Goal: Communication & Community: Answer question/provide support

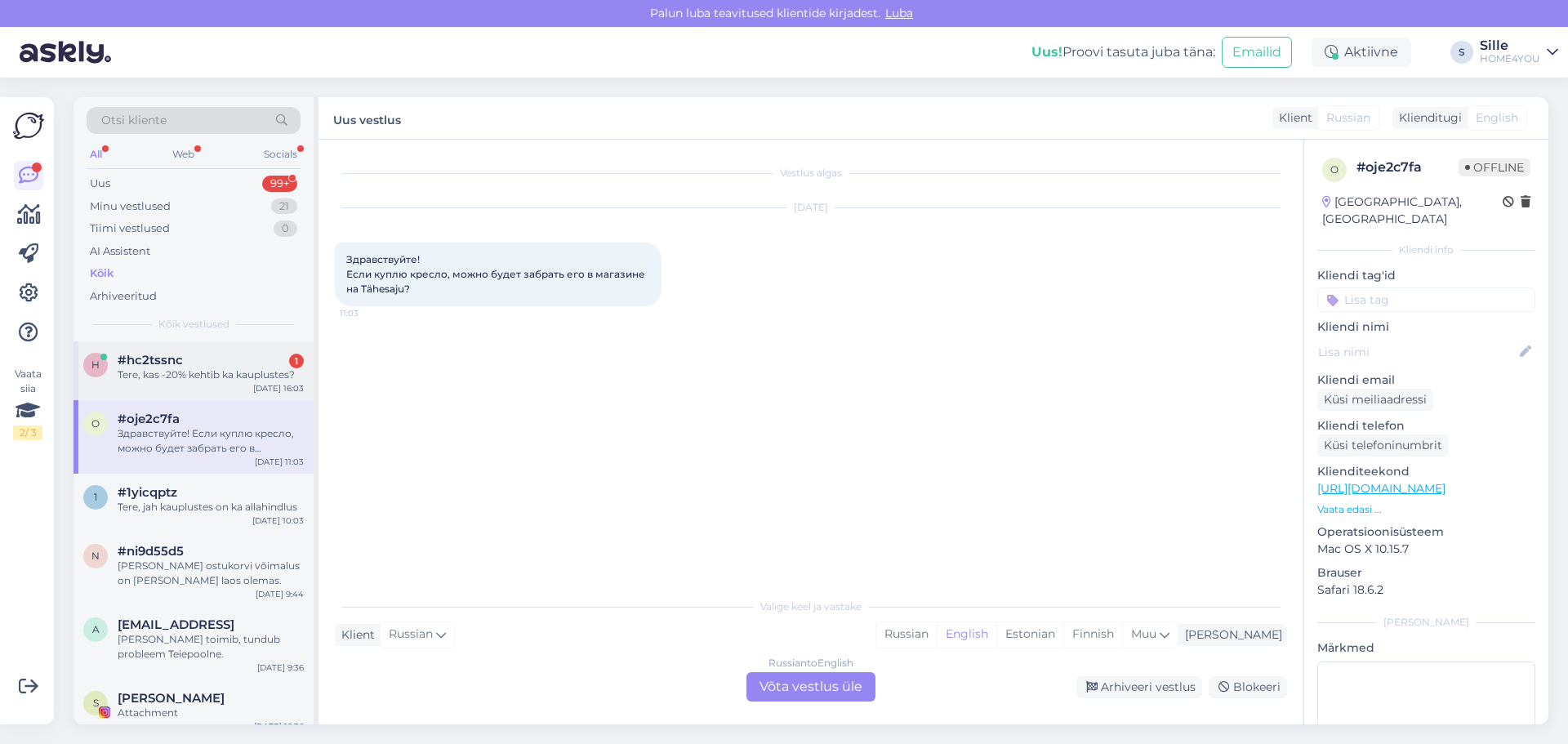
click at [184, 373] on div "Tere, kas -20% kehtib ka kauplustes?" at bounding box center [210, 374] width 186 height 14
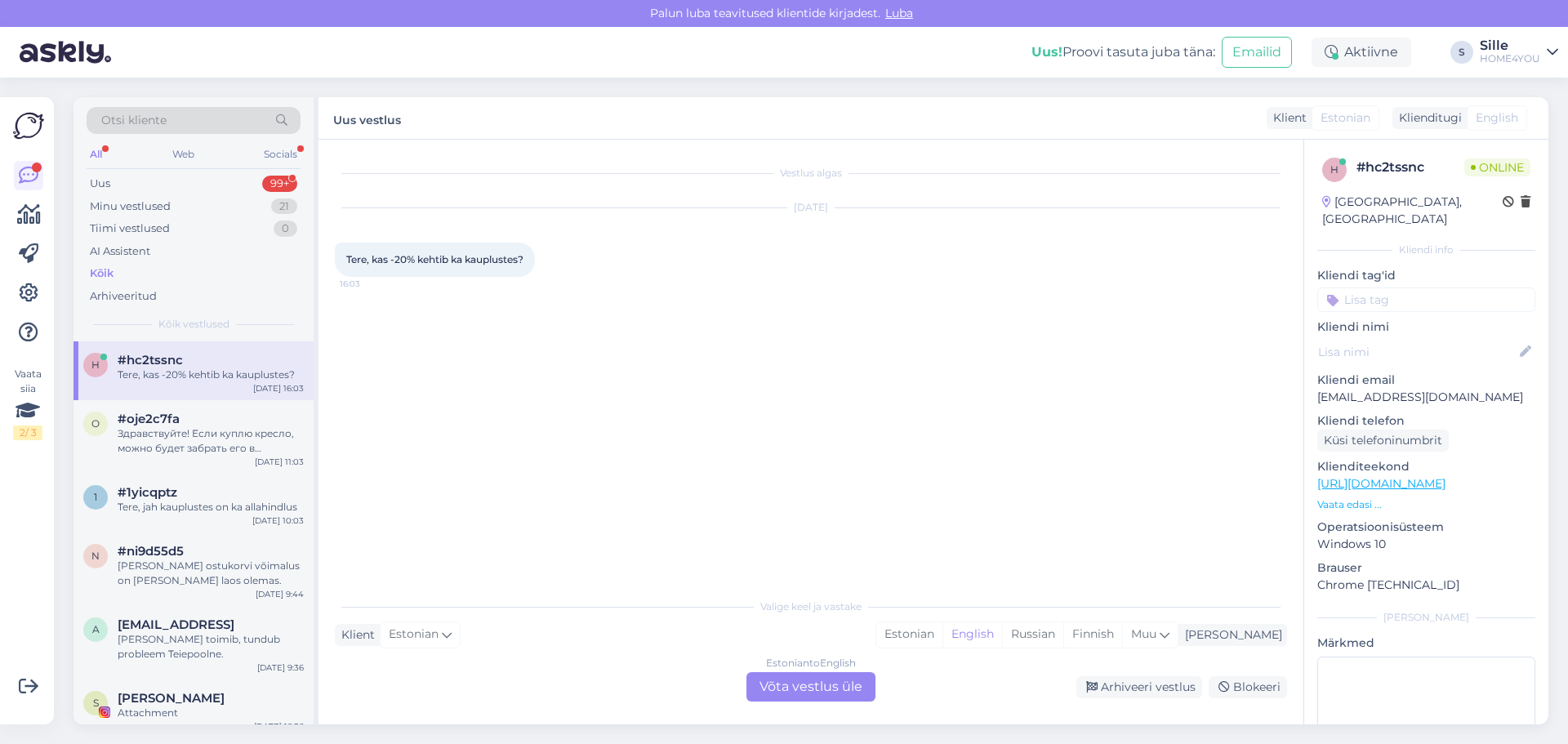
click at [793, 686] on div "Estonian to English Võta vestlus üle" at bounding box center [811, 686] width 129 height 29
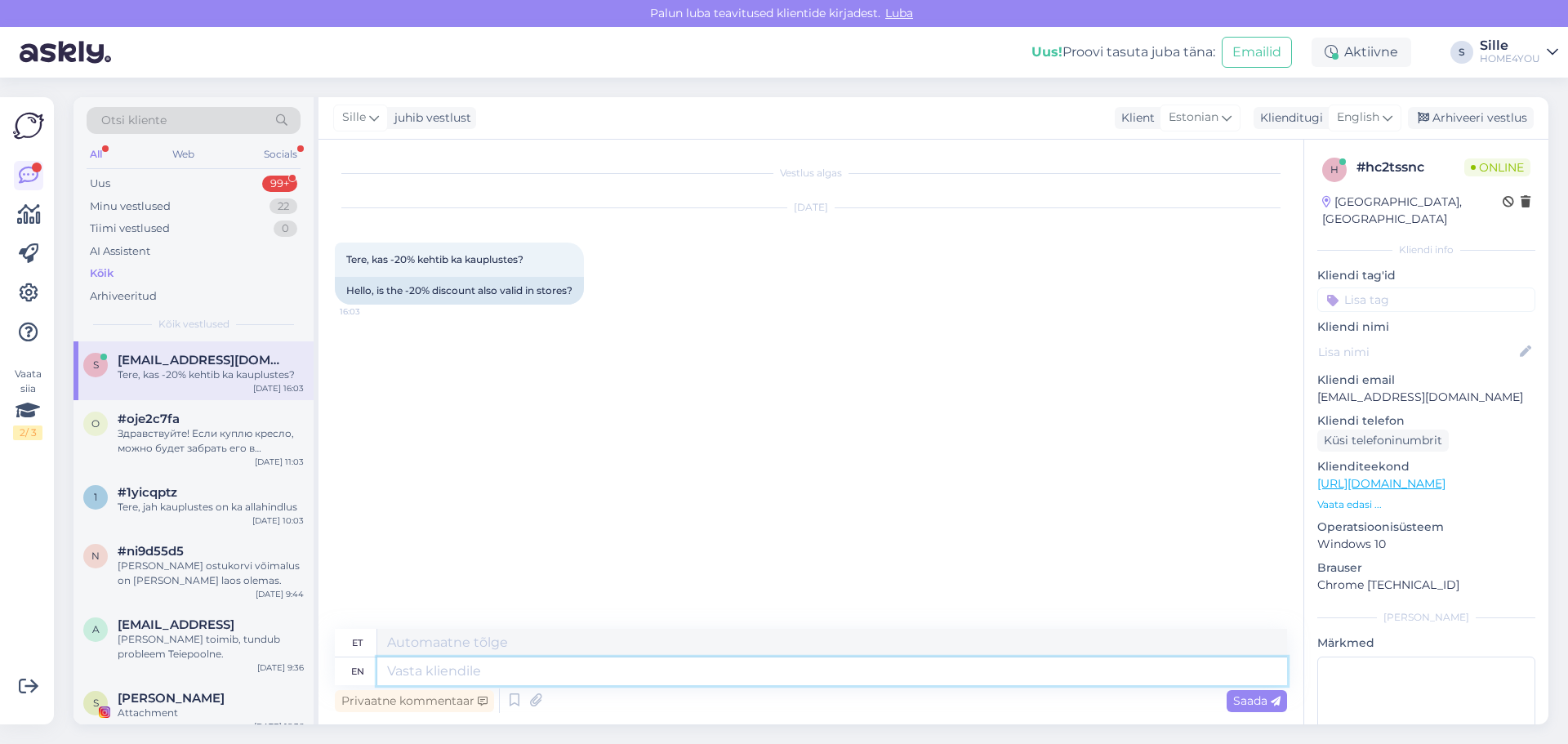
click at [690, 675] on textarea at bounding box center [832, 671] width 910 height 28
click at [675, 665] on textarea at bounding box center [832, 671] width 910 height 28
type textarea "Tere"
type textarea "Tere,"
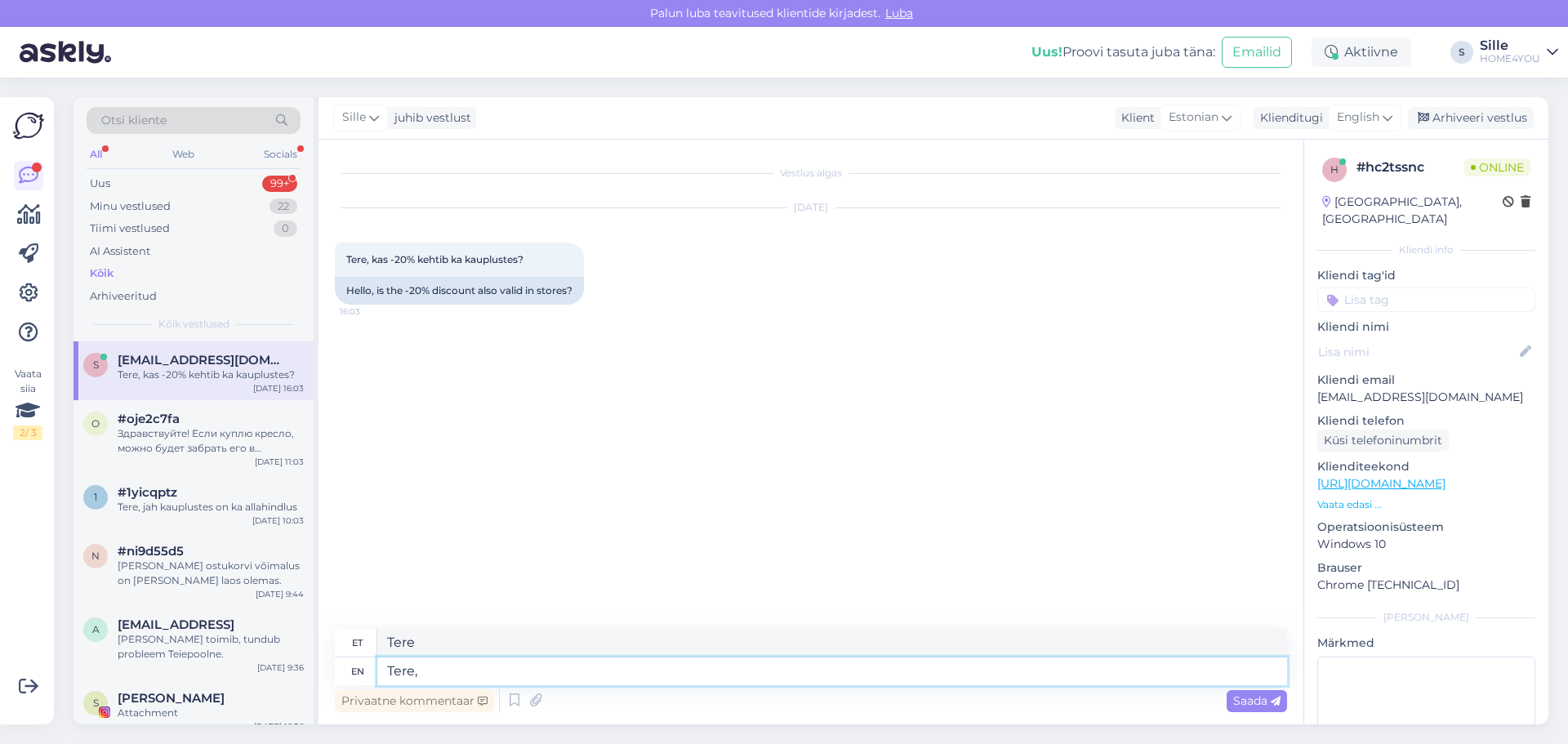
type textarea "Tere,"
type textarea "Tere, jah"
type textarea "Tere, jah."
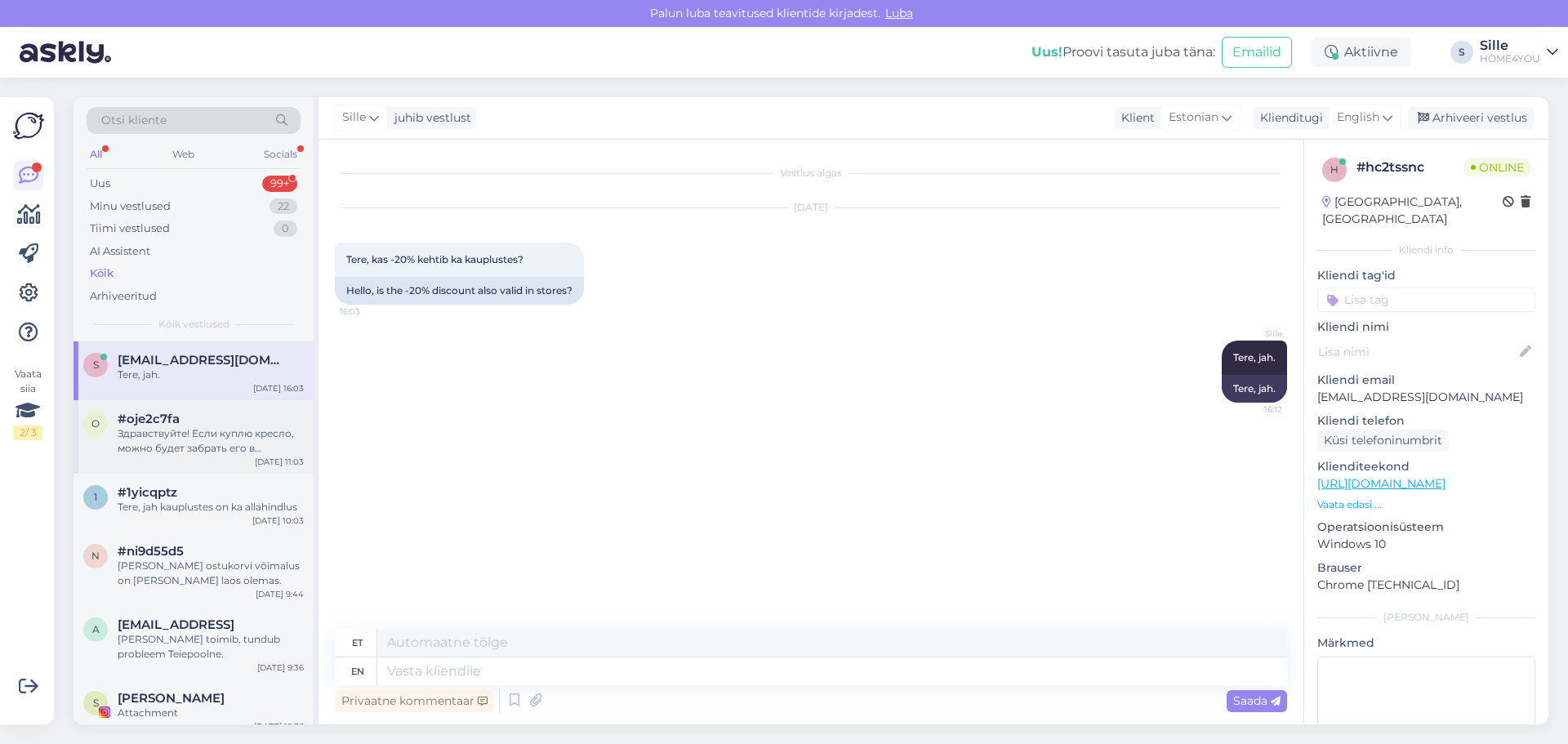
click at [245, 419] on div "#oje2c7fa" at bounding box center [210, 418] width 186 height 14
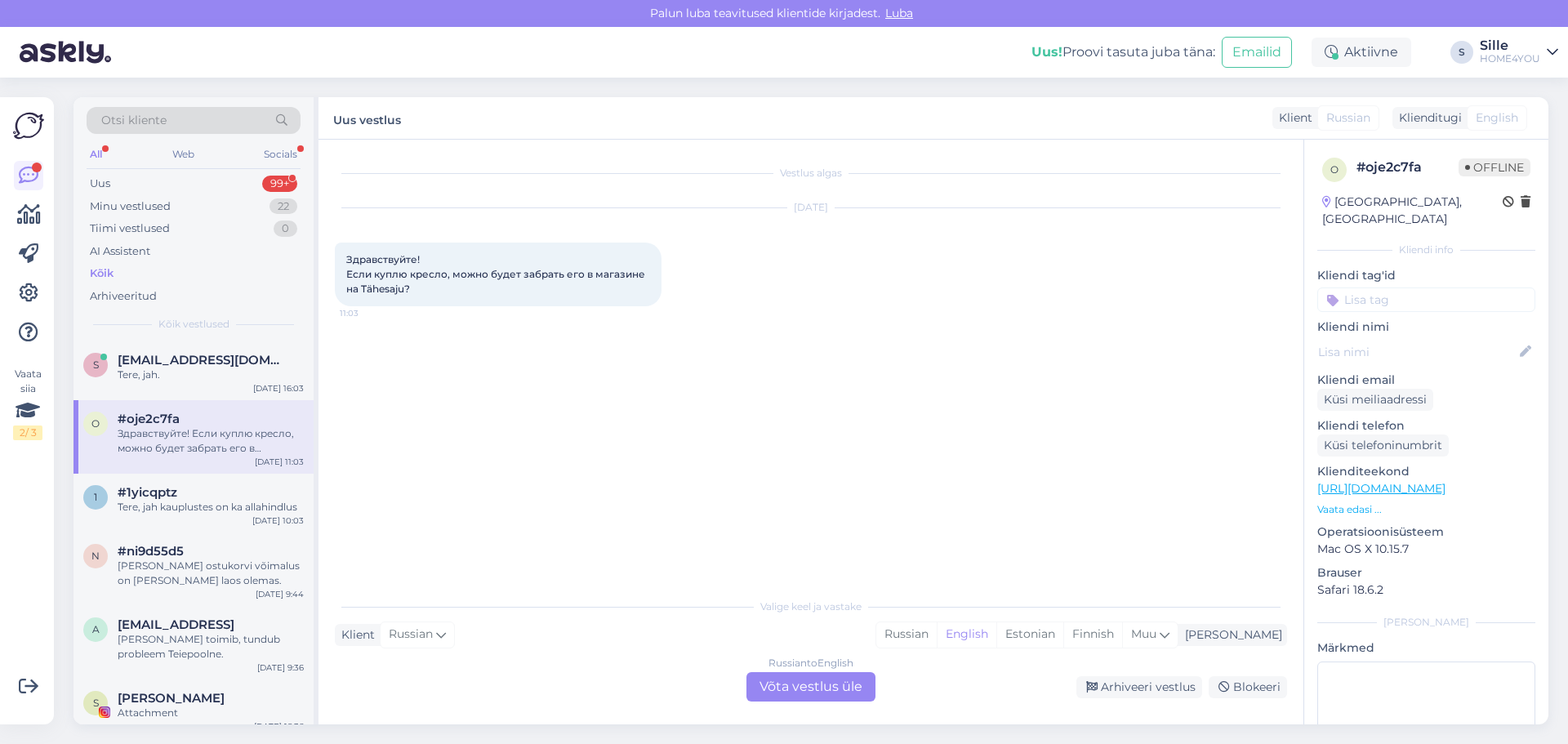
click at [855, 686] on div "Russian to English Võta vestlus üle" at bounding box center [811, 686] width 129 height 29
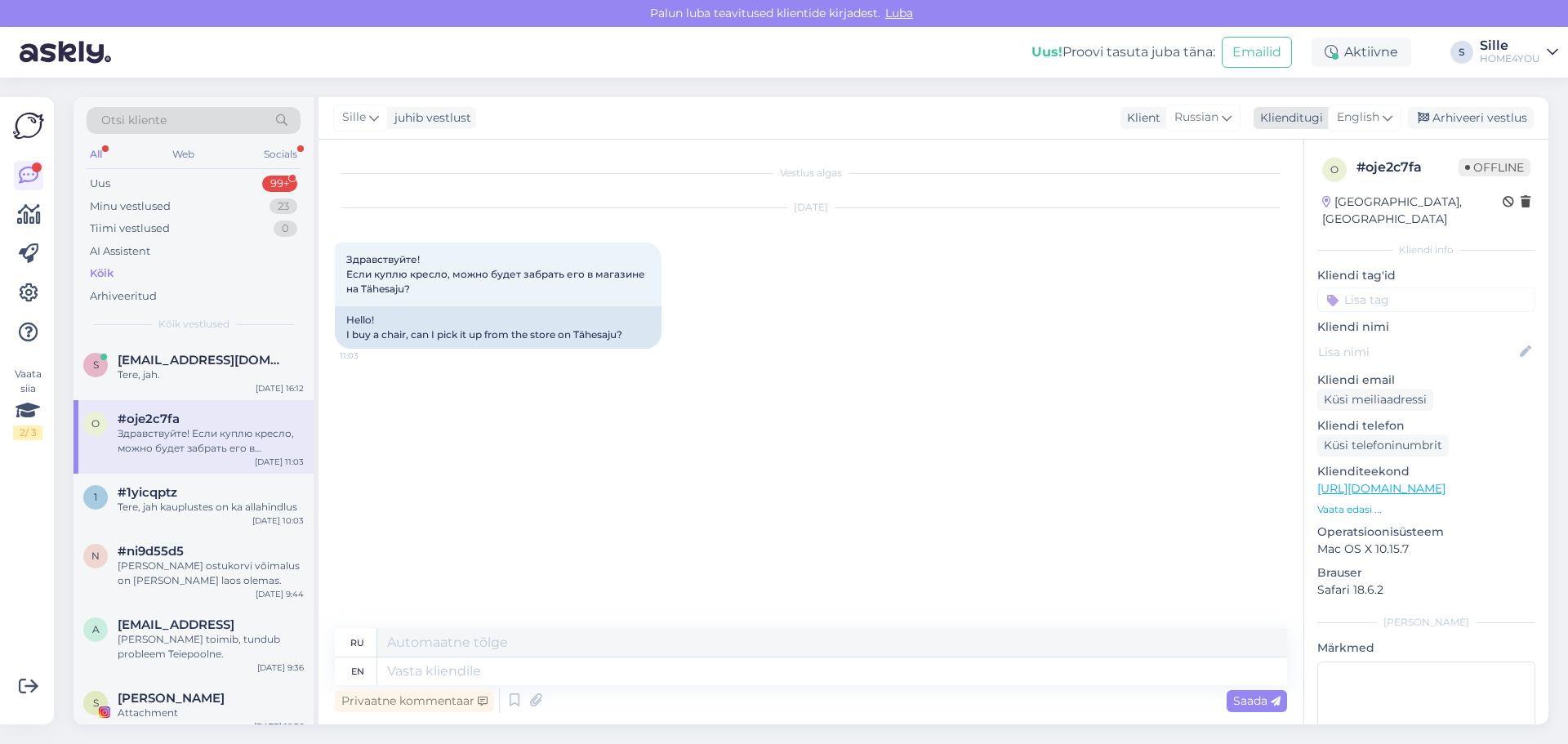
click at [1371, 116] on span "English" at bounding box center [1359, 118] width 42 height 18
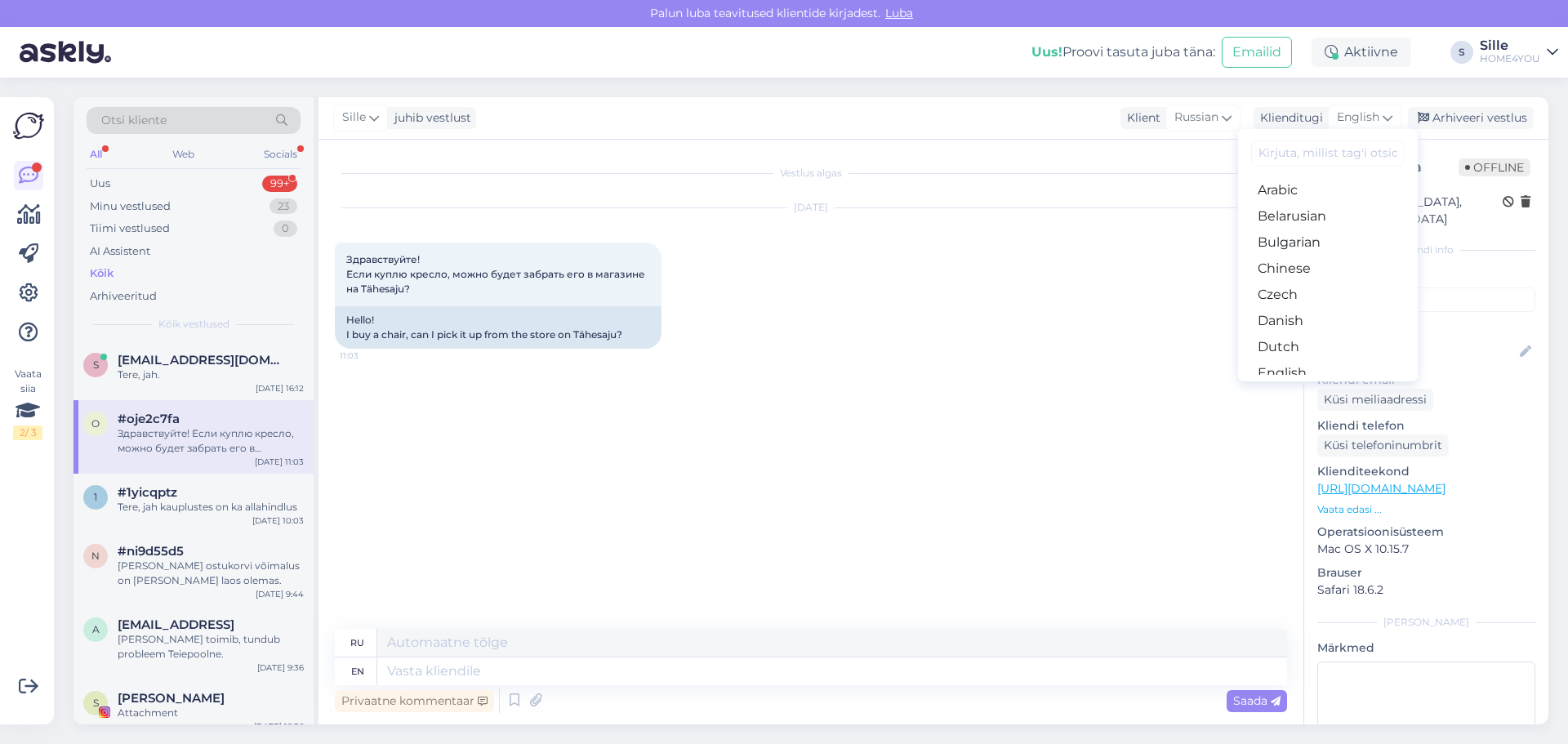
click at [1295, 386] on link "Estonian" at bounding box center [1328, 399] width 179 height 26
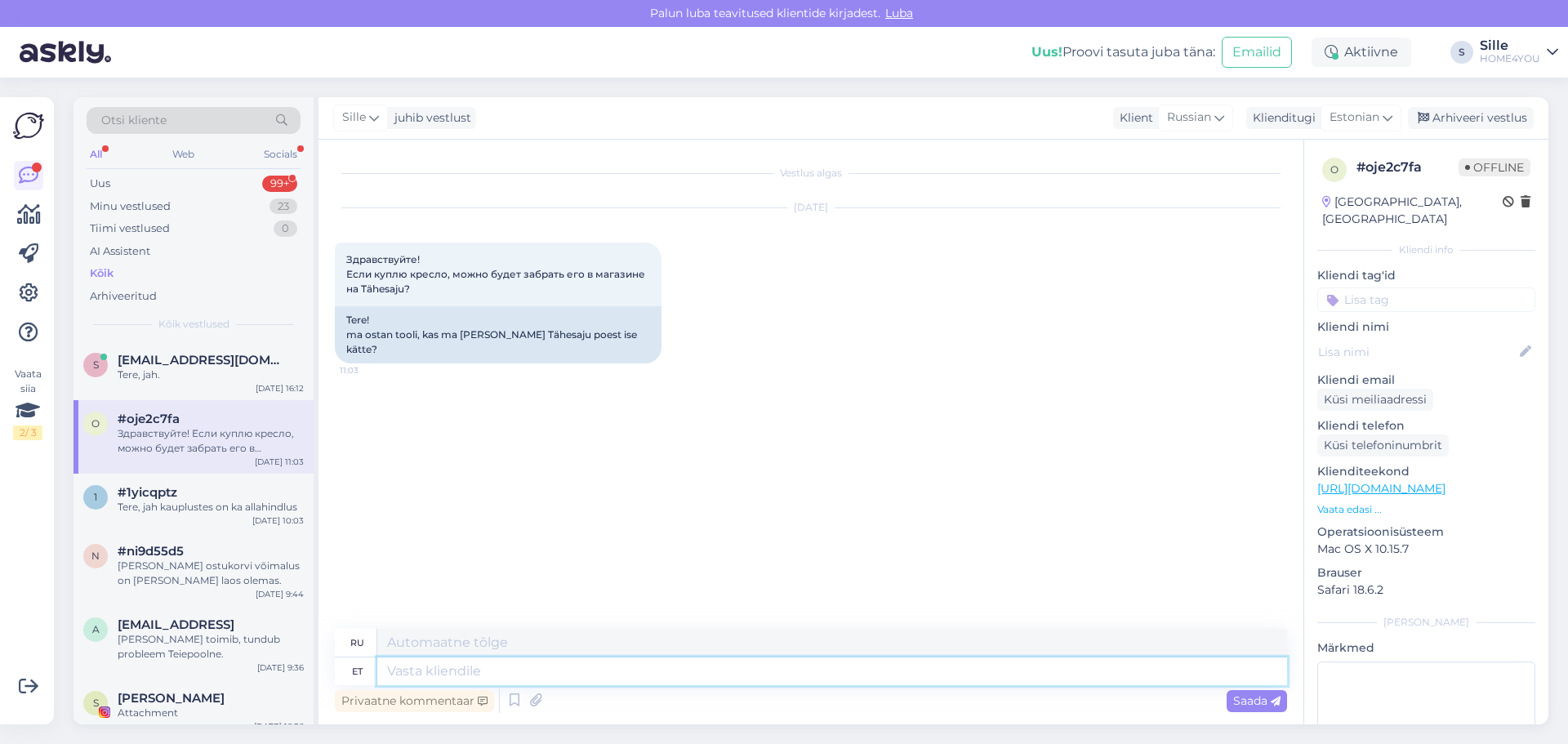
click at [611, 678] on textarea at bounding box center [832, 671] width 910 height 28
type textarea "Tere"
type textarea "Привет"
type textarea "Tere, e"
type textarea "Привет,"
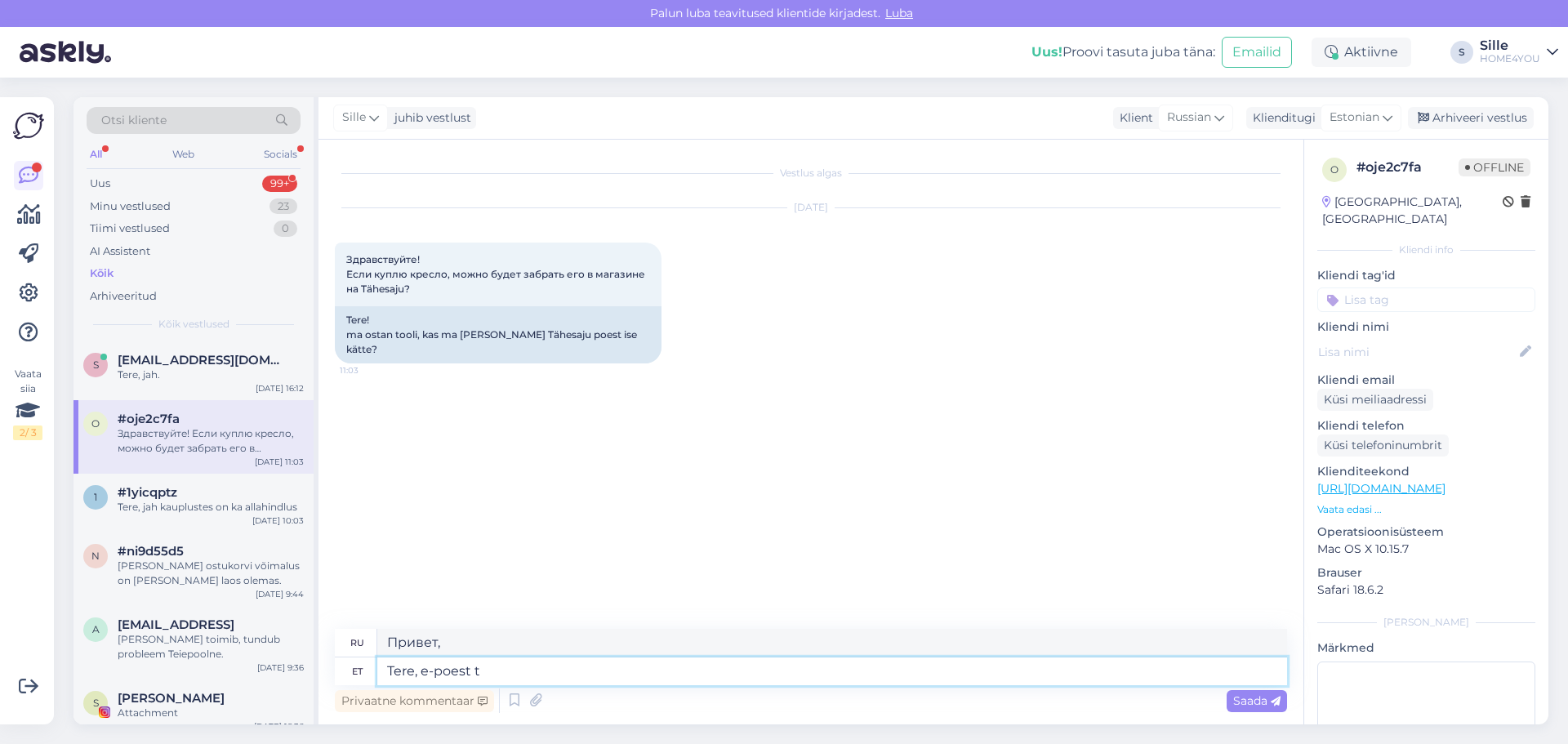
type textarea "Tere, e-[PERSON_NAME]"
type textarea "Привет, из интернет-магазина"
type textarea "Tere, e-poest tellitud kau"
type textarea "Здравствуйте, заказал в интернет-магазине."
type textarea "Tere, e-poest tellitud kauoa"
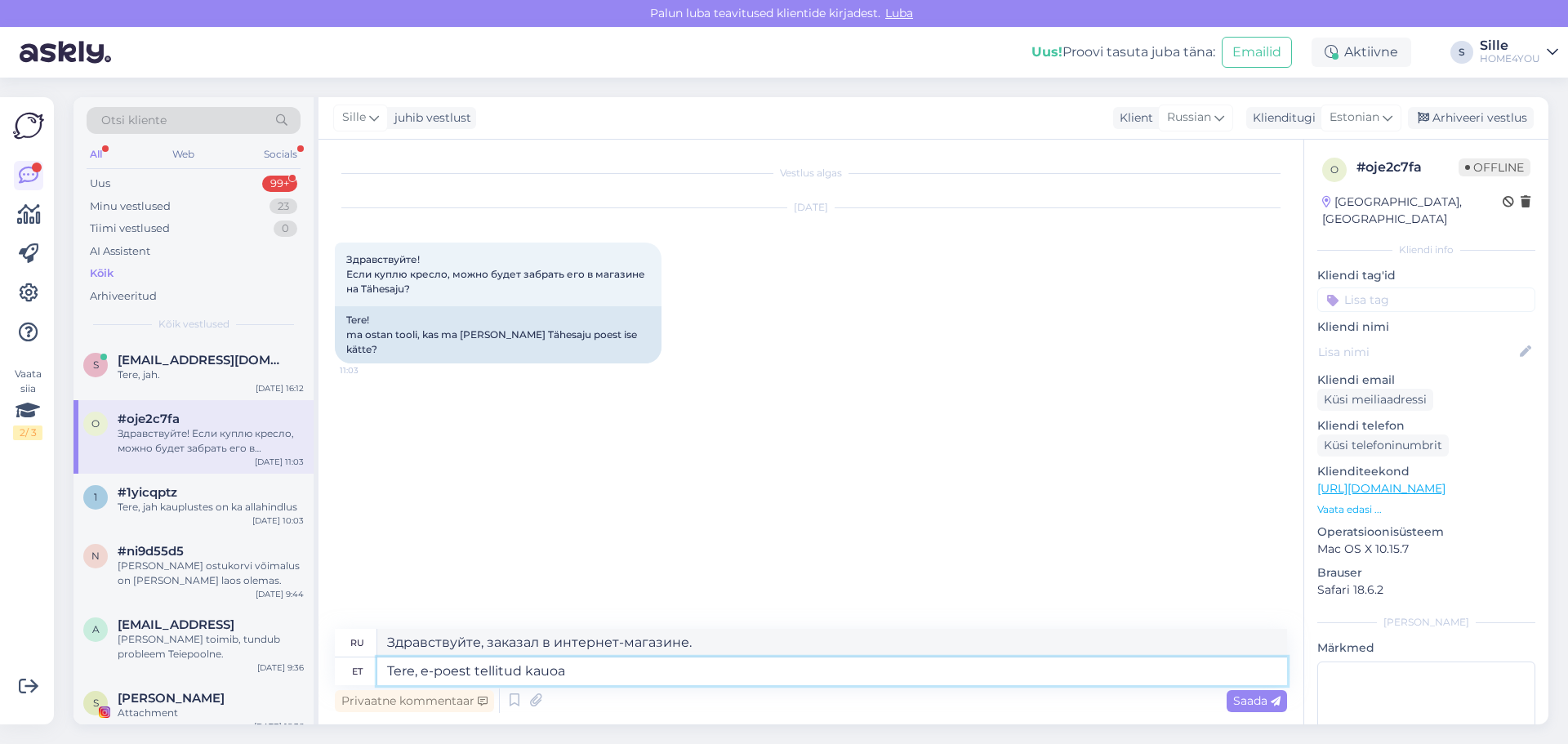
type textarea "Здравствуйте, я заказал кофе в интернет-магазине."
type textarea "Tere, e-poest tellitud [PERSON_NAME] me"
type textarea "Здравствуйте, заказал товар в интернет-магазине."
type textarea "Tere, e-poest tellitud [PERSON_NAME] me k"
type textarea "Здравствуйте, мы заказали товар в интернет-магазине."
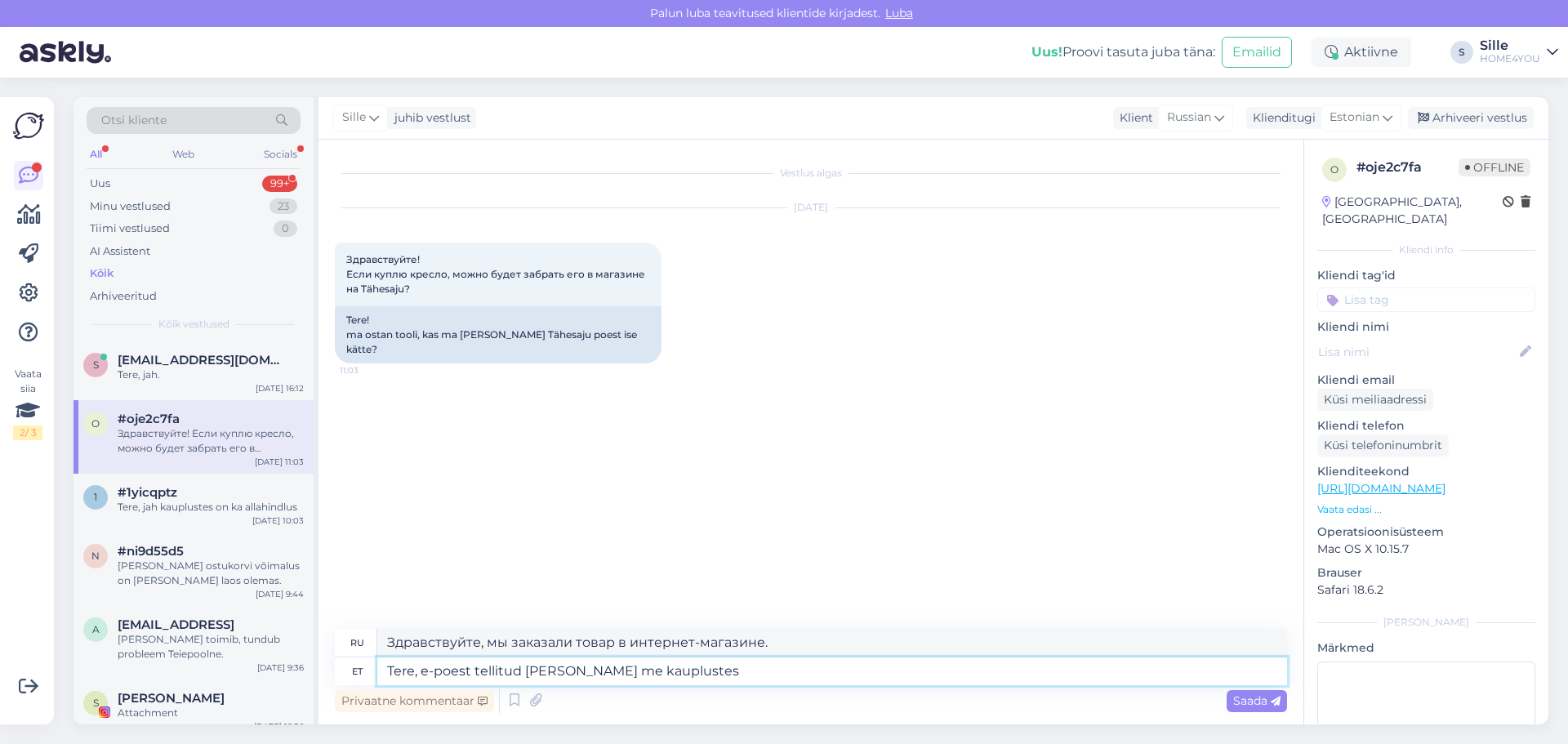
type textarea "Tere, e-poest tellitud [PERSON_NAME] me kauplustest"
type textarea "Здравствуйте, товары, заказанные в интернет-магазине, будут доставлены в наши м…"
type textarea "Tere, e-poest tellitud [PERSON_NAME] me kauplustest ei"
type textarea "Здравствуйте, мы не отправляем товары, заказанные в интернет-магазине, в обычны…"
type textarea "Tere, e-poest tellitud [PERSON_NAME] me kauplustest ei väljasta."
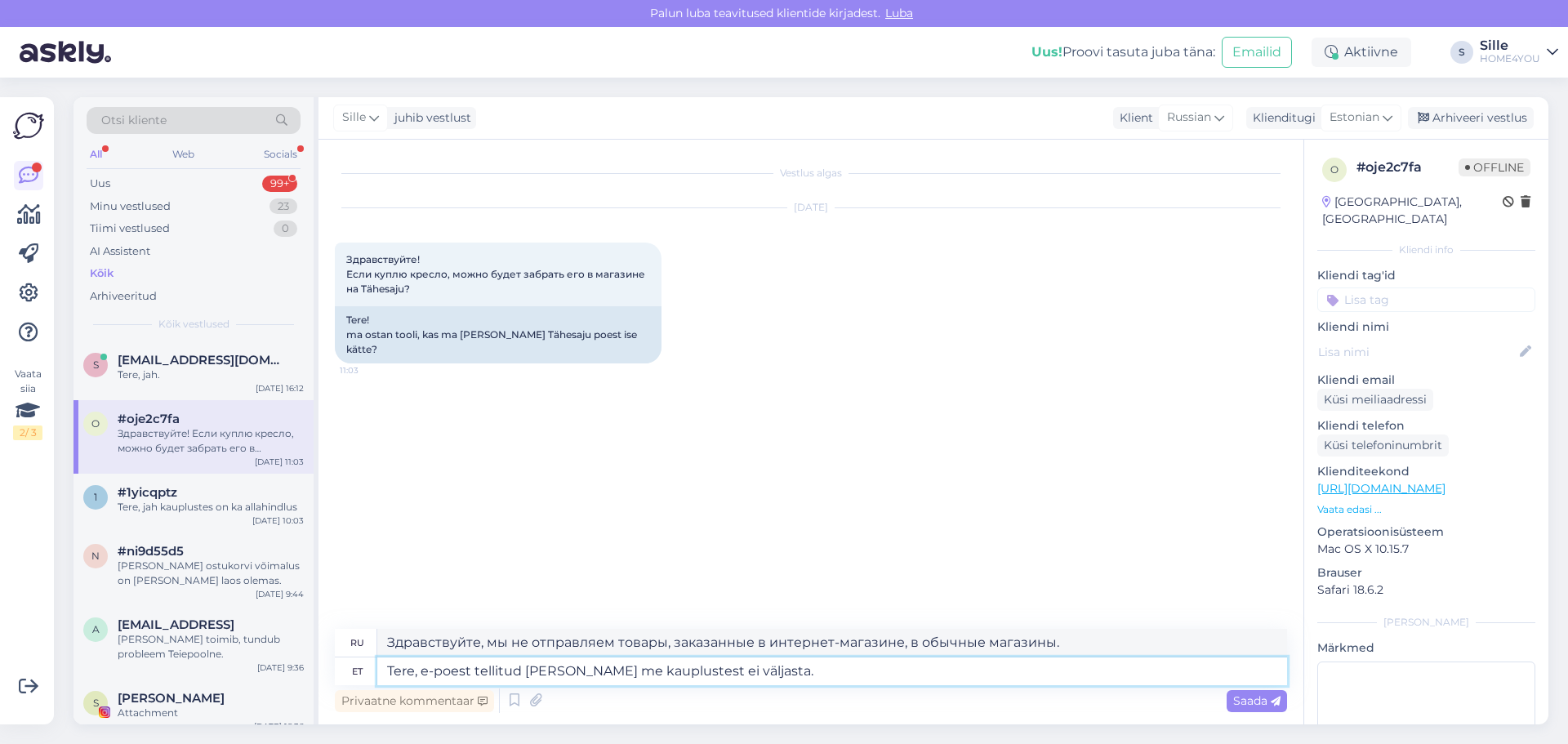
type textarea "Здравствуйте, мы не доставляем товары, заказанные в интернет-магазине, в магази…"
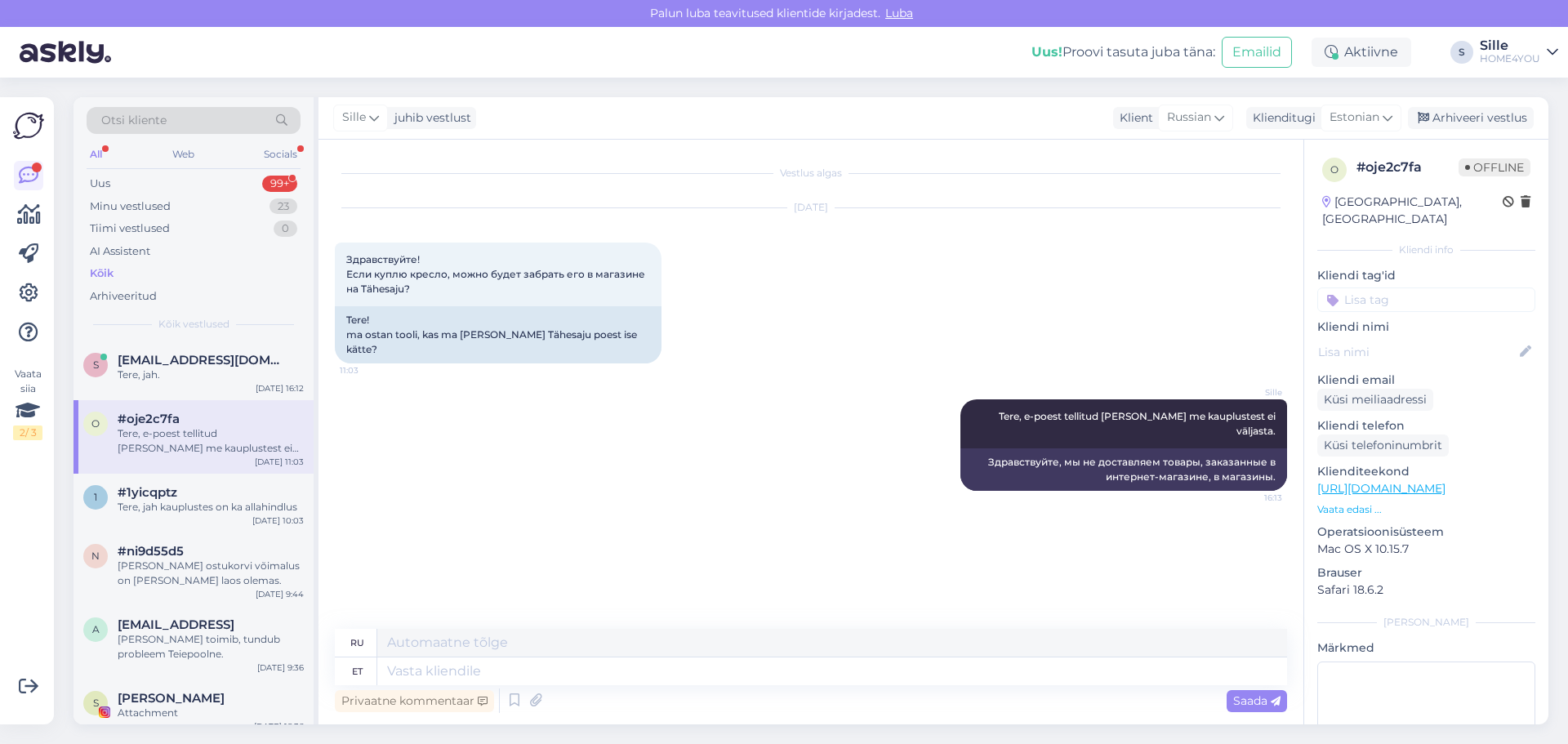
click at [94, 276] on div "Kõik" at bounding box center [101, 273] width 24 height 16
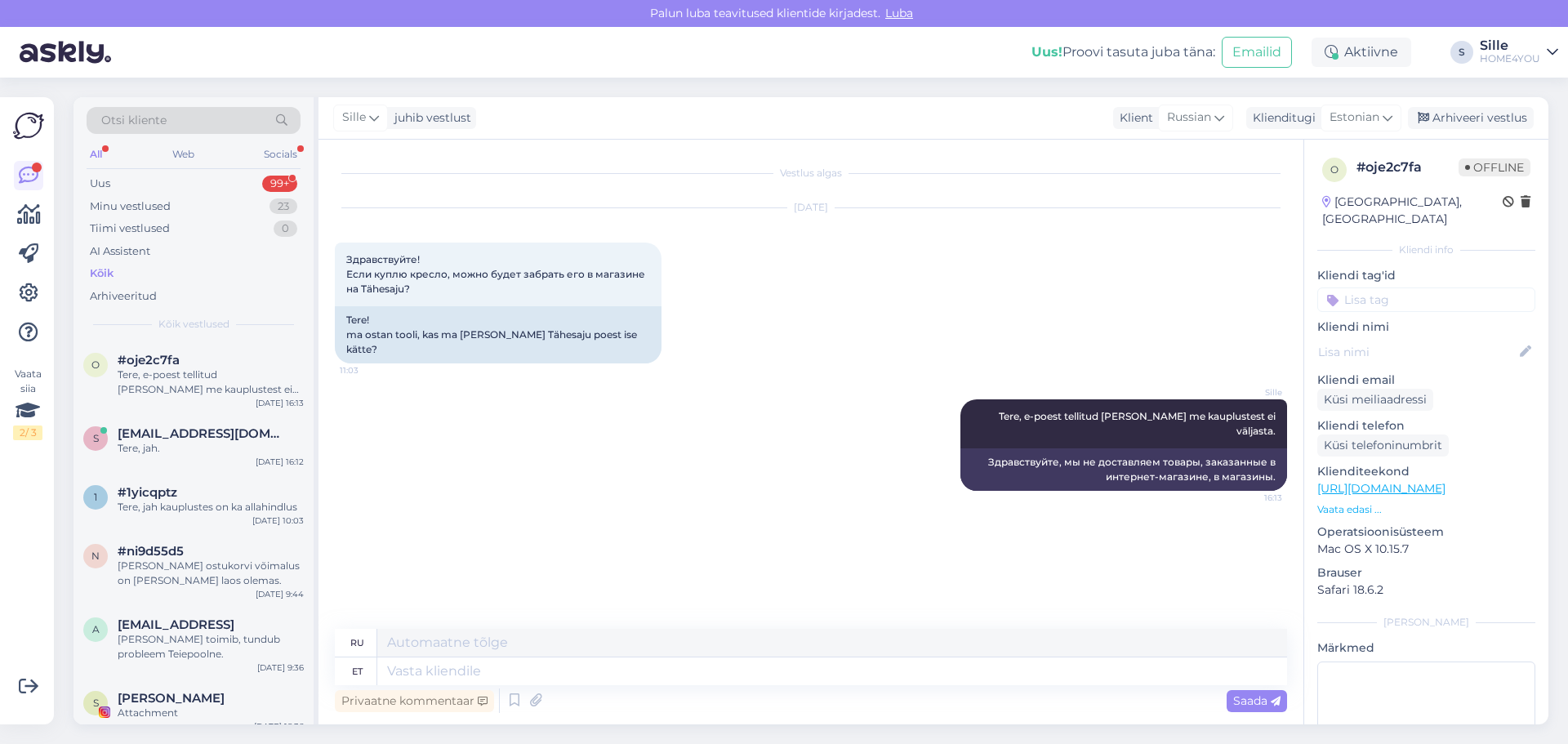
click at [103, 267] on div "Kõik" at bounding box center [101, 273] width 24 height 16
